Goal: Information Seeking & Learning: Check status

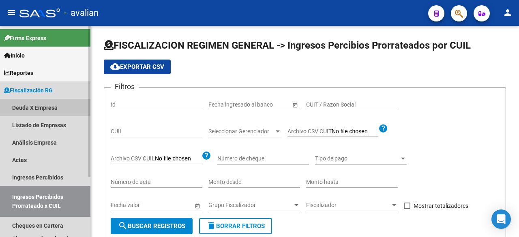
click at [36, 110] on link "Deuda X Empresa" at bounding box center [45, 107] width 90 height 17
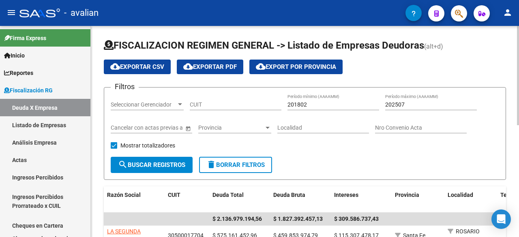
click at [310, 100] on div "201802 Período mínimo (AAAAMM)" at bounding box center [334, 102] width 92 height 16
click at [312, 105] on input "201802" at bounding box center [334, 104] width 92 height 7
click at [305, 105] on input "201802" at bounding box center [334, 104] width 92 height 7
click at [299, 104] on input "201802" at bounding box center [334, 104] width 92 height 7
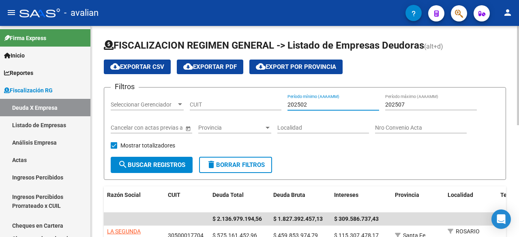
click at [307, 104] on input "202502" at bounding box center [334, 104] width 92 height 7
type input "202506"
click at [312, 99] on div "202506 Período mínimo (AAAAMM)" at bounding box center [334, 102] width 92 height 16
drag, startPoint x: 309, startPoint y: 104, endPoint x: 260, endPoint y: 103, distance: 49.5
click at [260, 103] on div "Filtros Seleccionar Gerenciador Seleccionar Gerenciador CUIT 202506 Período mín…" at bounding box center [305, 125] width 389 height 63
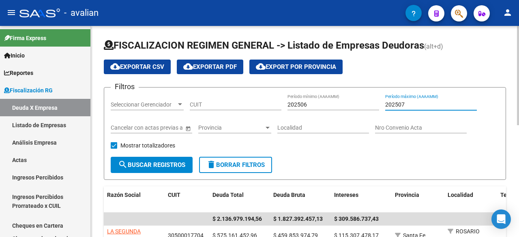
drag, startPoint x: 406, startPoint y: 105, endPoint x: 364, endPoint y: 106, distance: 41.8
click at [364, 106] on div "Filtros Seleccionar Gerenciador Seleccionar Gerenciador CUIT 202506 Período mín…" at bounding box center [305, 125] width 389 height 63
paste input "6"
type input "202506"
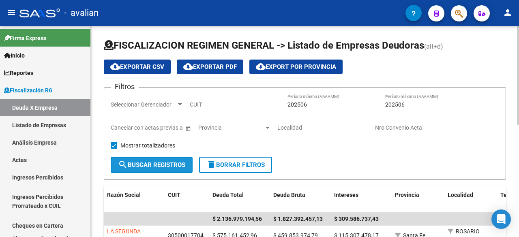
click at [168, 164] on span "search Buscar Registros" at bounding box center [151, 164] width 67 height 7
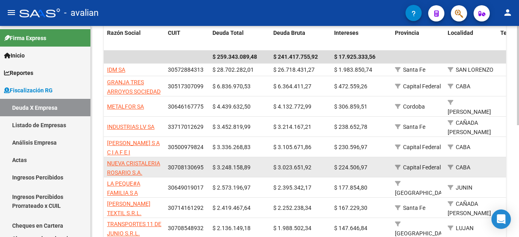
scroll to position [122, 0]
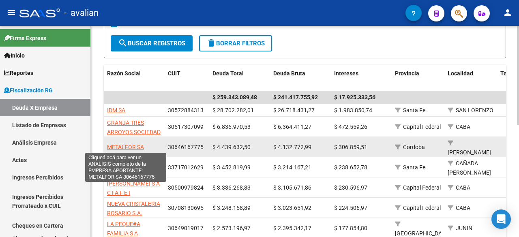
click at [118, 146] on span "METALFOR SA" at bounding box center [125, 147] width 37 height 6
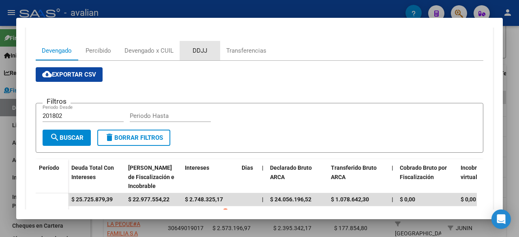
click at [199, 52] on div "DDJJ" at bounding box center [200, 50] width 15 height 9
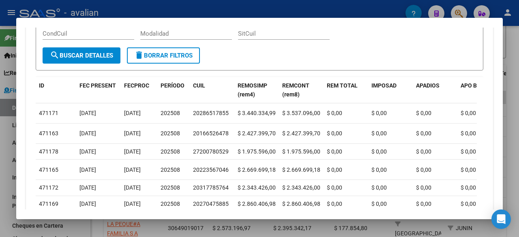
scroll to position [203, 0]
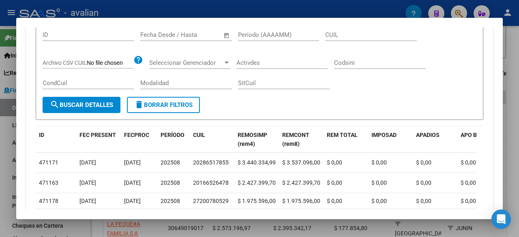
click at [518, 68] on div at bounding box center [259, 118] width 519 height 237
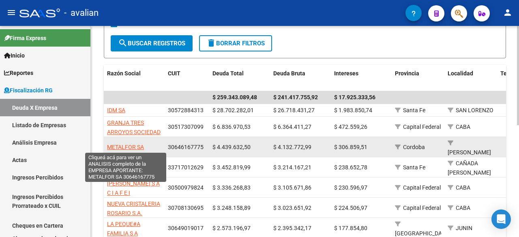
click at [133, 147] on span "METALFOR SA" at bounding box center [125, 147] width 37 height 6
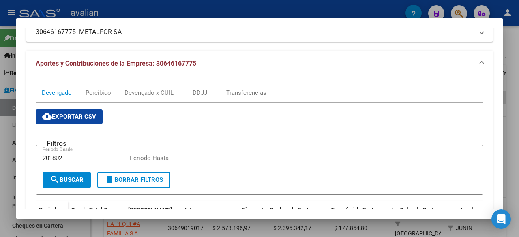
scroll to position [78, 0]
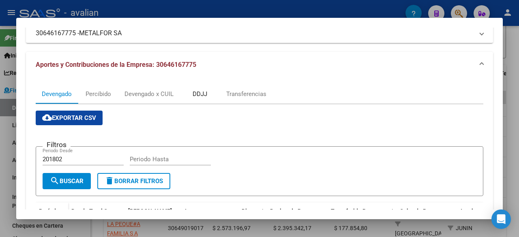
click at [204, 93] on div "DDJJ" at bounding box center [200, 94] width 15 height 9
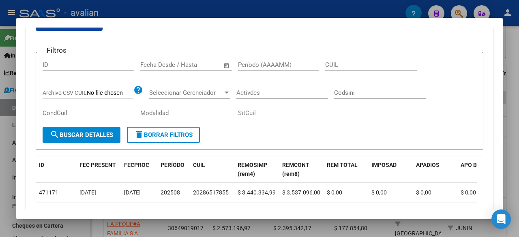
scroll to position [122, 0]
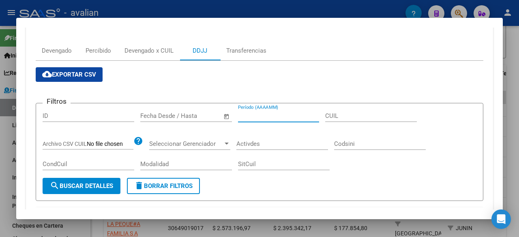
click at [264, 116] on input "Período (AAAAMM)" at bounding box center [278, 115] width 81 height 7
click at [515, 101] on div at bounding box center [259, 118] width 519 height 237
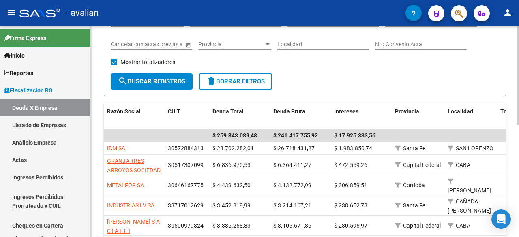
scroll to position [0, 0]
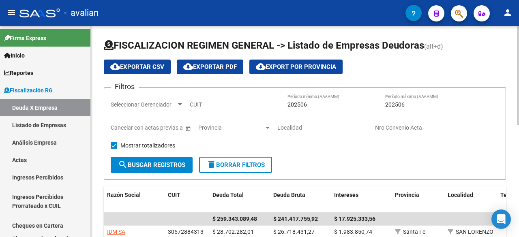
click at [314, 103] on input "202506" at bounding box center [334, 104] width 92 height 7
click at [303, 103] on input "202506" at bounding box center [334, 104] width 92 height 7
type input "202501"
drag, startPoint x: 406, startPoint y: 105, endPoint x: 401, endPoint y: 108, distance: 5.1
click at [402, 103] on input "202506" at bounding box center [431, 104] width 92 height 7
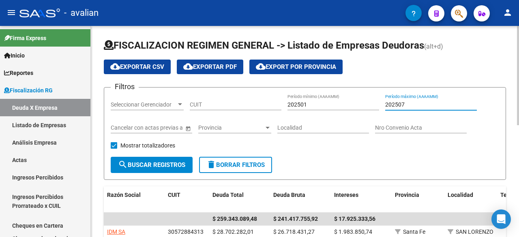
type input "202507"
click at [167, 168] on span "search Buscar Registros" at bounding box center [151, 164] width 67 height 7
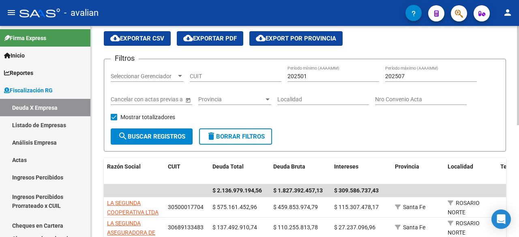
scroll to position [81, 0]
